Goal: Book appointment/travel/reservation

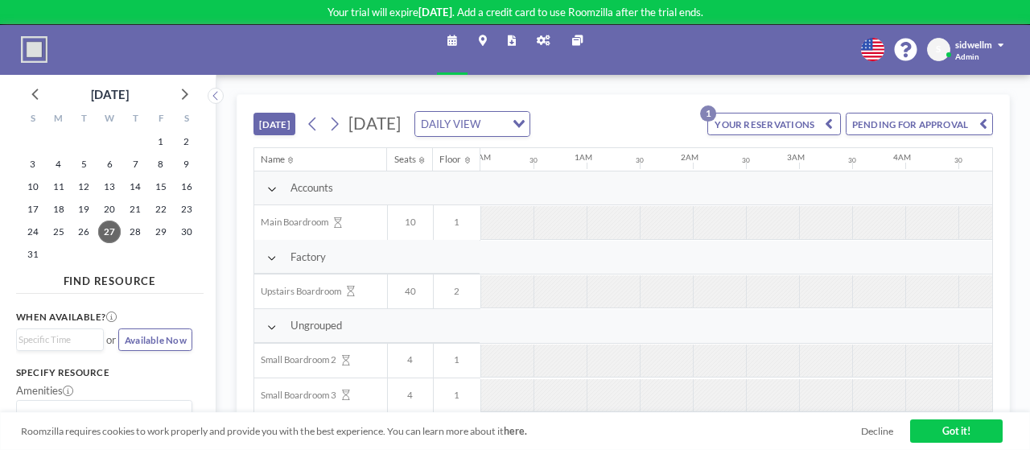
scroll to position [0, 994]
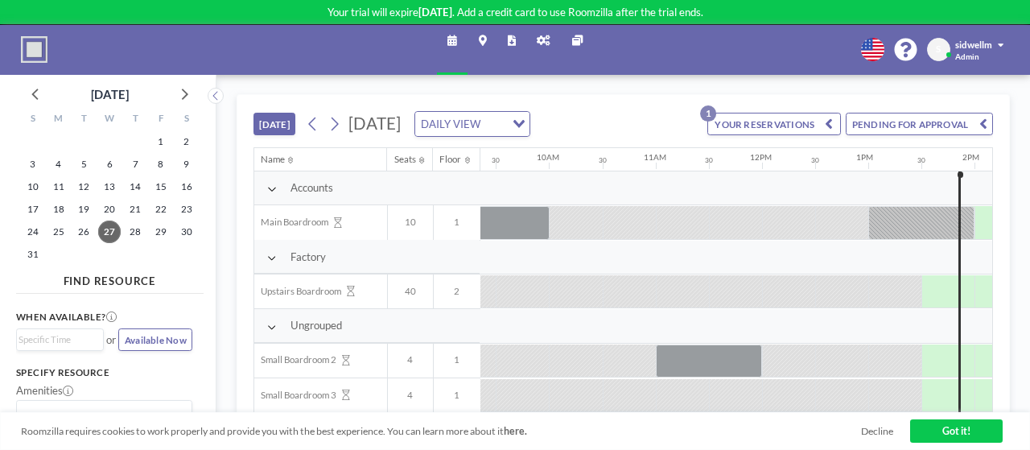
click at [935, 423] on link "Got it!" at bounding box center [956, 430] width 93 height 23
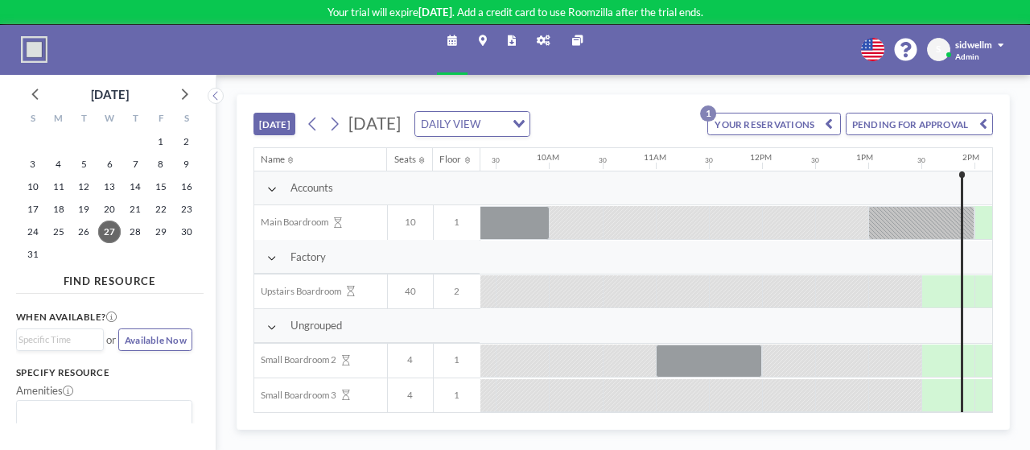
click at [727, 118] on button "YOUR RESERVATIONS 1" at bounding box center [773, 124] width 133 height 23
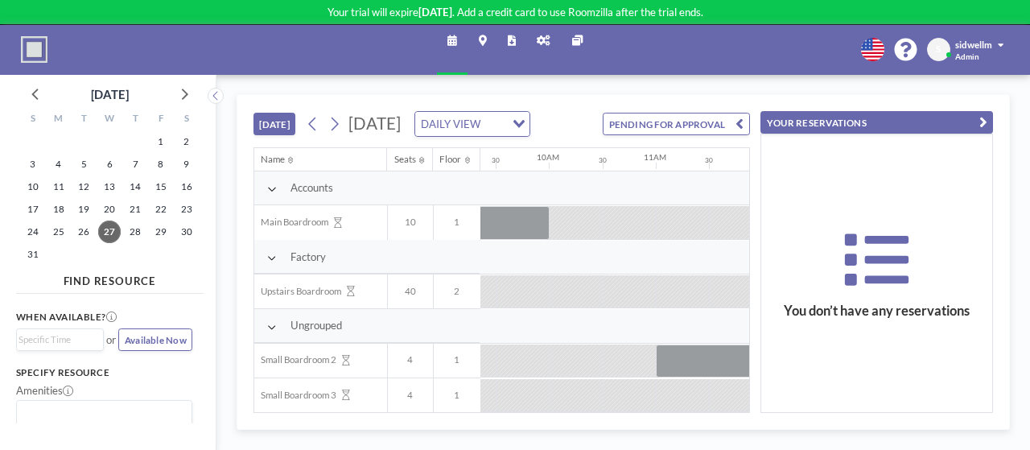
click at [980, 122] on icon "button" at bounding box center [984, 122] width 8 height 16
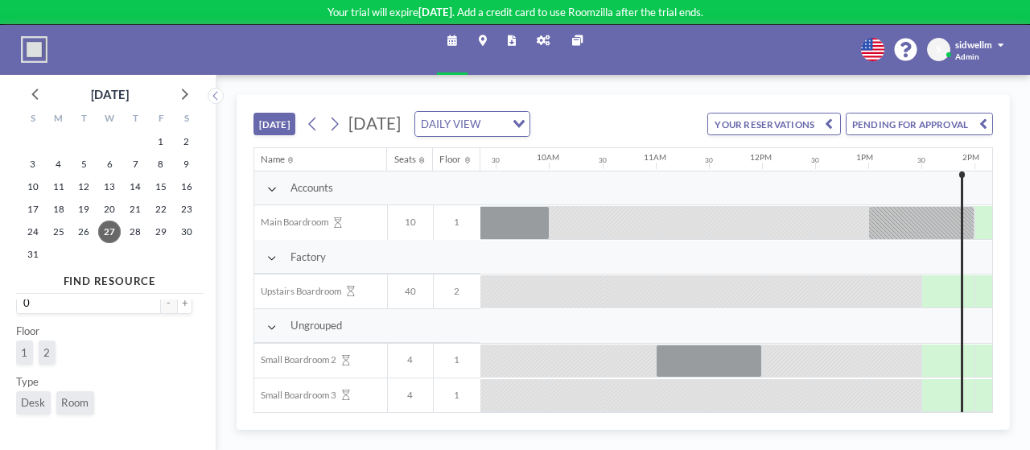
scroll to position [208, 0]
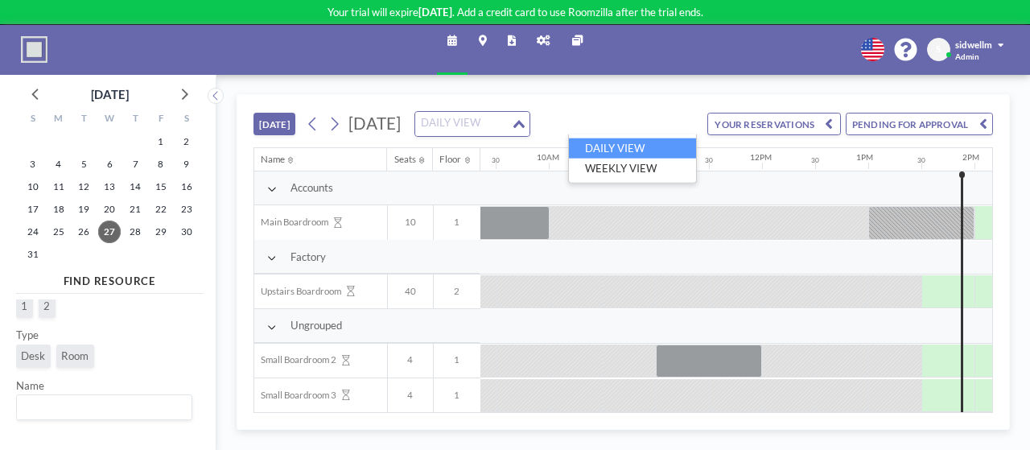
click at [530, 124] on div "Loading..." at bounding box center [520, 122] width 19 height 21
drag, startPoint x: 673, startPoint y: 124, endPoint x: 728, endPoint y: 115, distance: 56.2
click at [530, 122] on div "Loading..." at bounding box center [520, 122] width 19 height 21
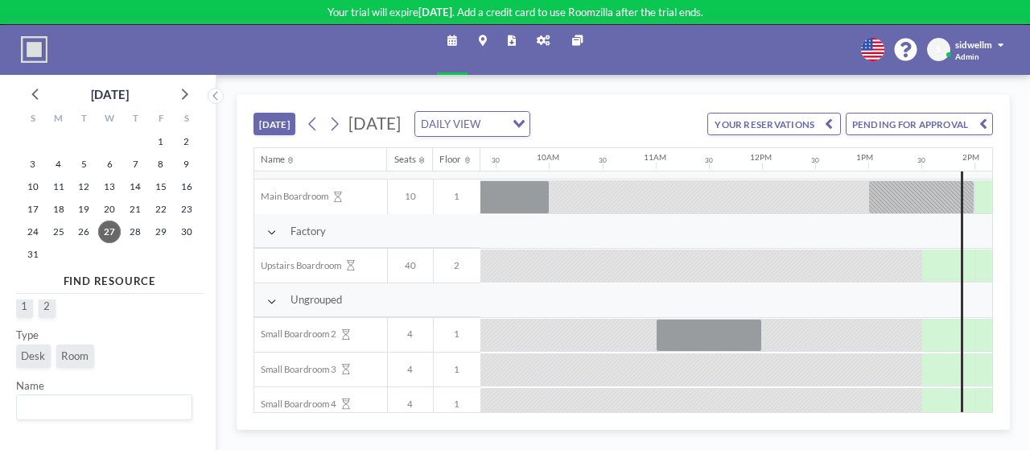
scroll to position [40, 994]
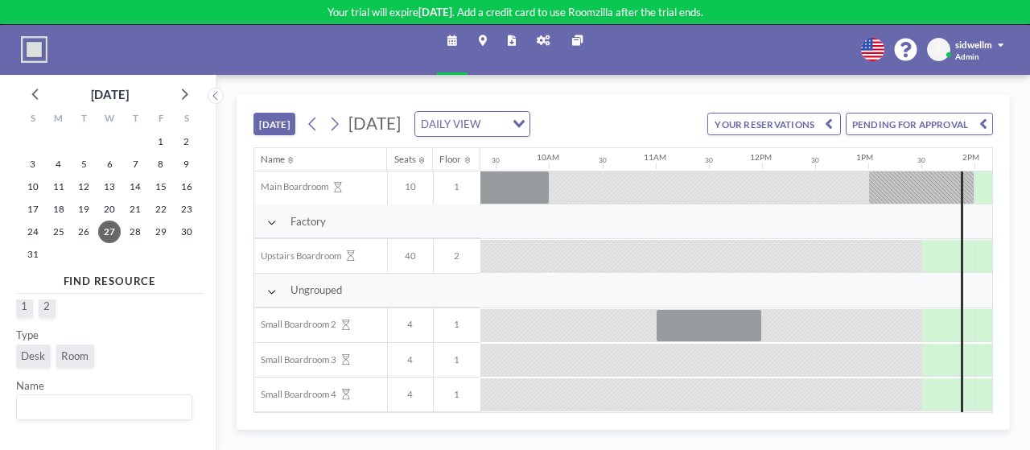
click at [588, 274] on div "Ungrouped" at bounding box center [649, 291] width 2778 height 34
click at [559, 254] on div at bounding box center [575, 256] width 53 height 32
click at [272, 120] on button "[DATE]" at bounding box center [275, 124] width 43 height 23
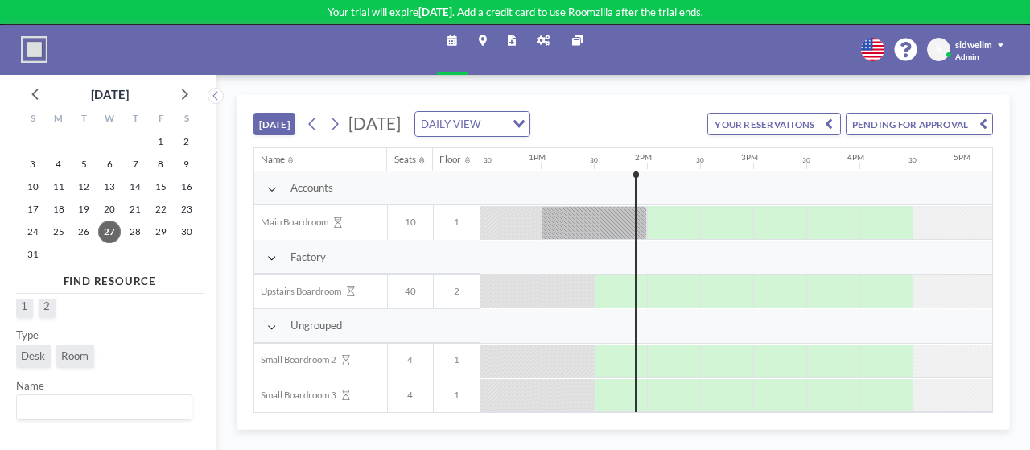
scroll to position [0, 1360]
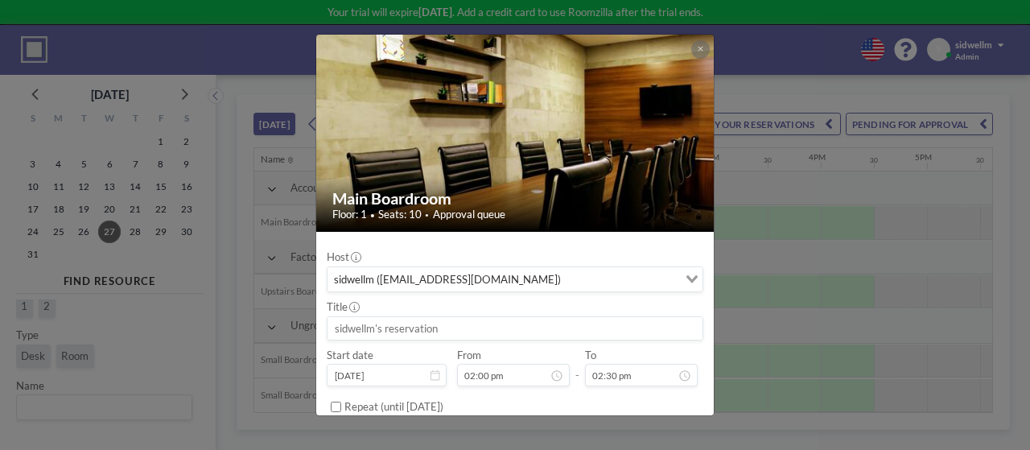
drag, startPoint x: 641, startPoint y: 225, endPoint x: 480, endPoint y: 349, distance: 202.7
click at [480, 349] on div "From 02:00 pm" at bounding box center [513, 368] width 113 height 39
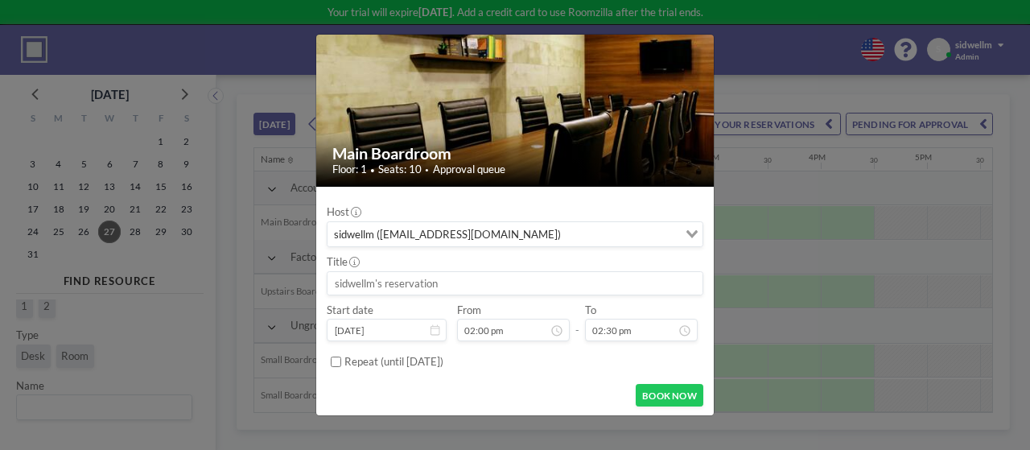
click at [918, 315] on div "Main Boardroom Floor: 1 • Seats: 10 • Approval queue Host sidwellm ([EMAIL_ADDR…" at bounding box center [515, 225] width 1030 height 450
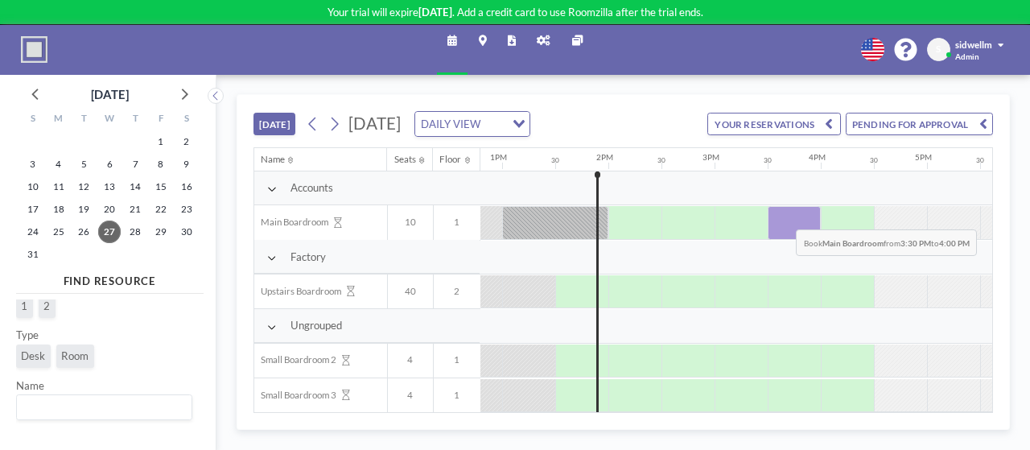
click at [784, 216] on div at bounding box center [794, 222] width 53 height 33
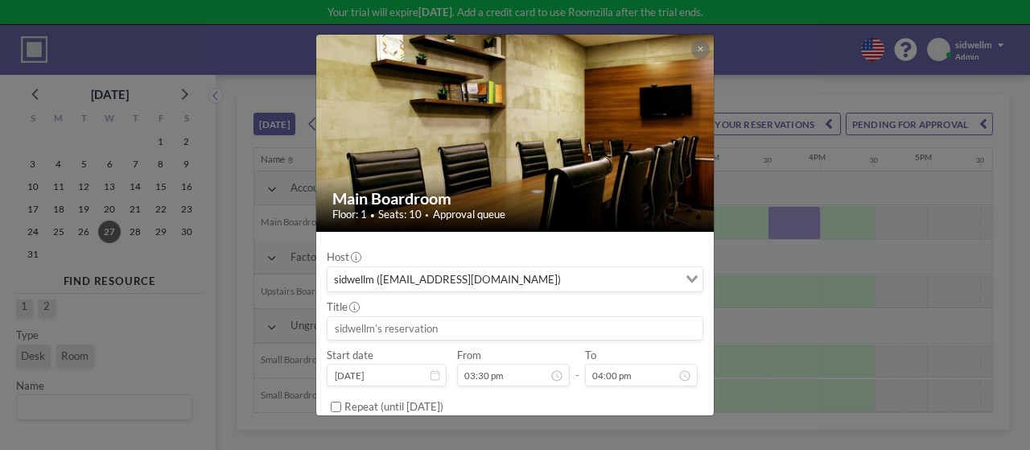
click at [868, 262] on div "Main Boardroom Floor: 1 • Seats: 10 • Approval queue Host sidwellm ([EMAIL_ADDR…" at bounding box center [515, 225] width 1030 height 450
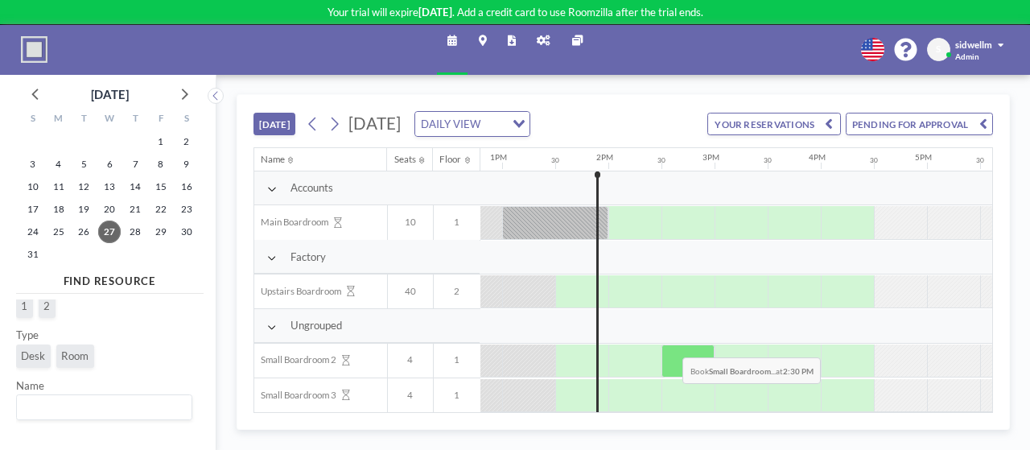
click at [670, 349] on div at bounding box center [688, 360] width 53 height 33
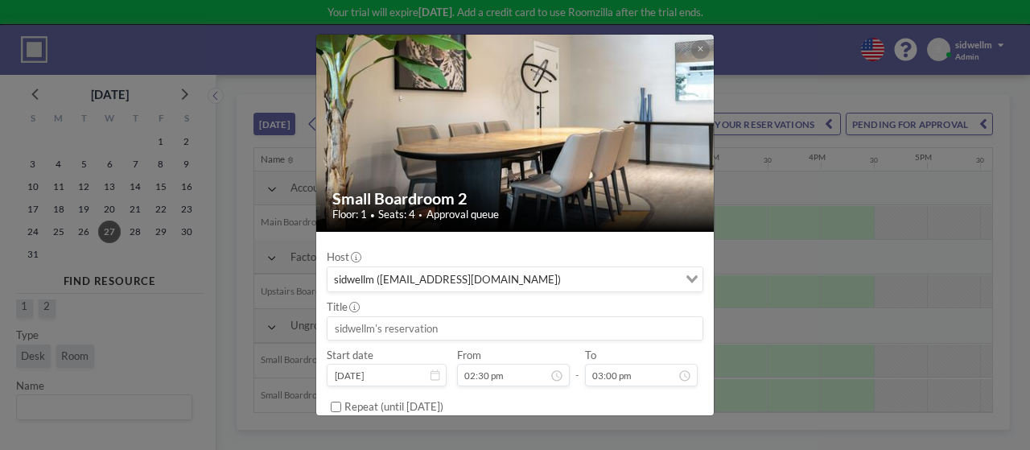
click at [1022, 264] on div "Small Boardroom 2 Floor: 1 • Seats: 4 • Approval queue Host sidwellm ([EMAIL_AD…" at bounding box center [515, 225] width 1030 height 450
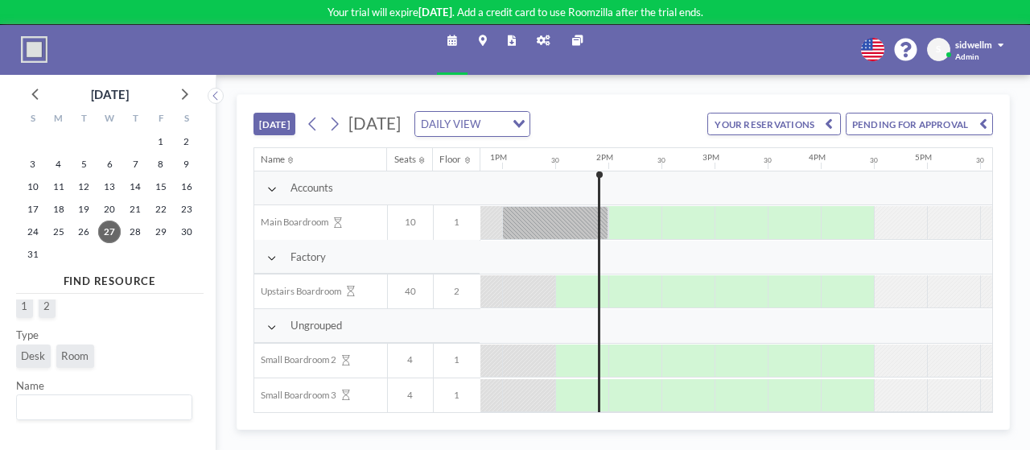
click at [484, 46] on link "Maps" at bounding box center [482, 50] width 29 height 50
